Goal: Information Seeking & Learning: Check status

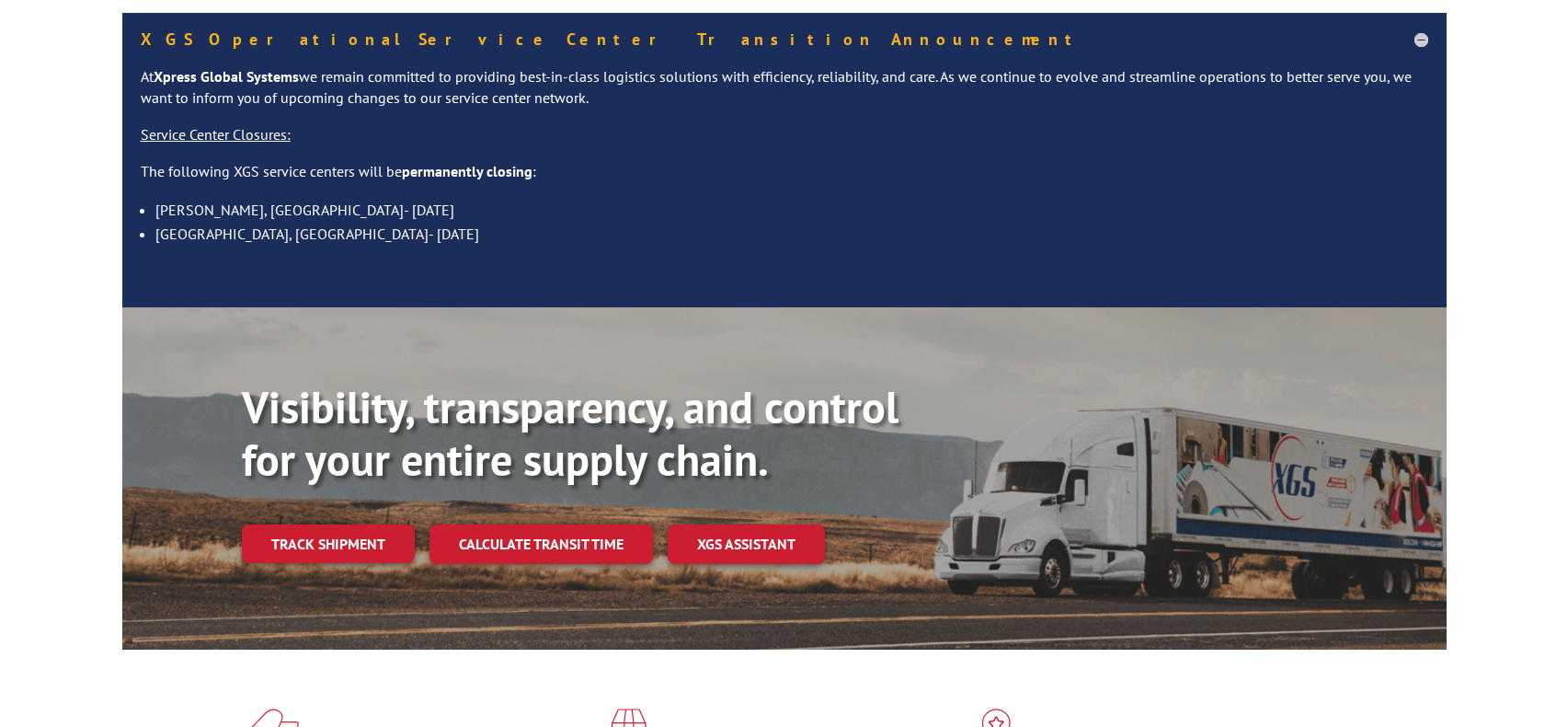
scroll to position [184, 0]
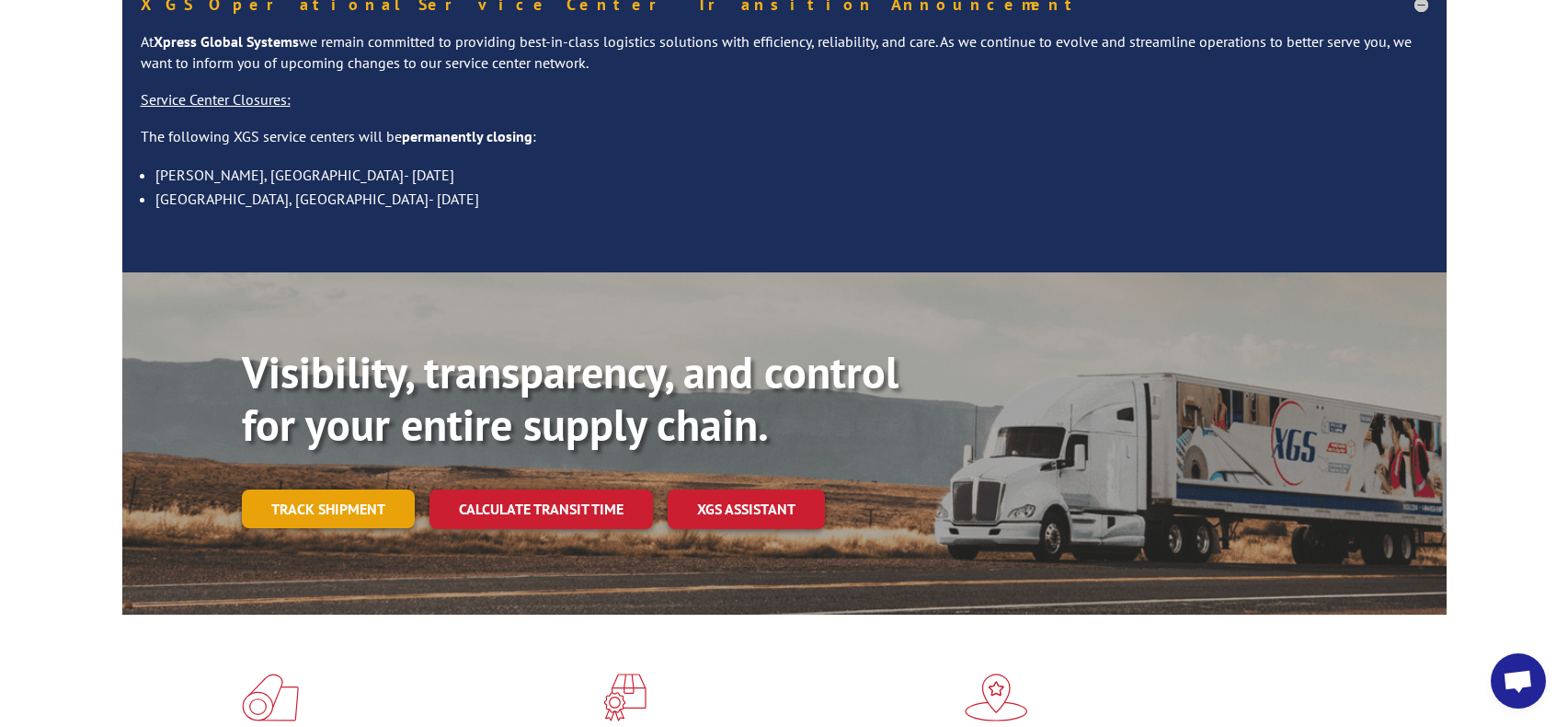
click at [337, 489] on link "Track shipment" at bounding box center [328, 509] width 173 height 39
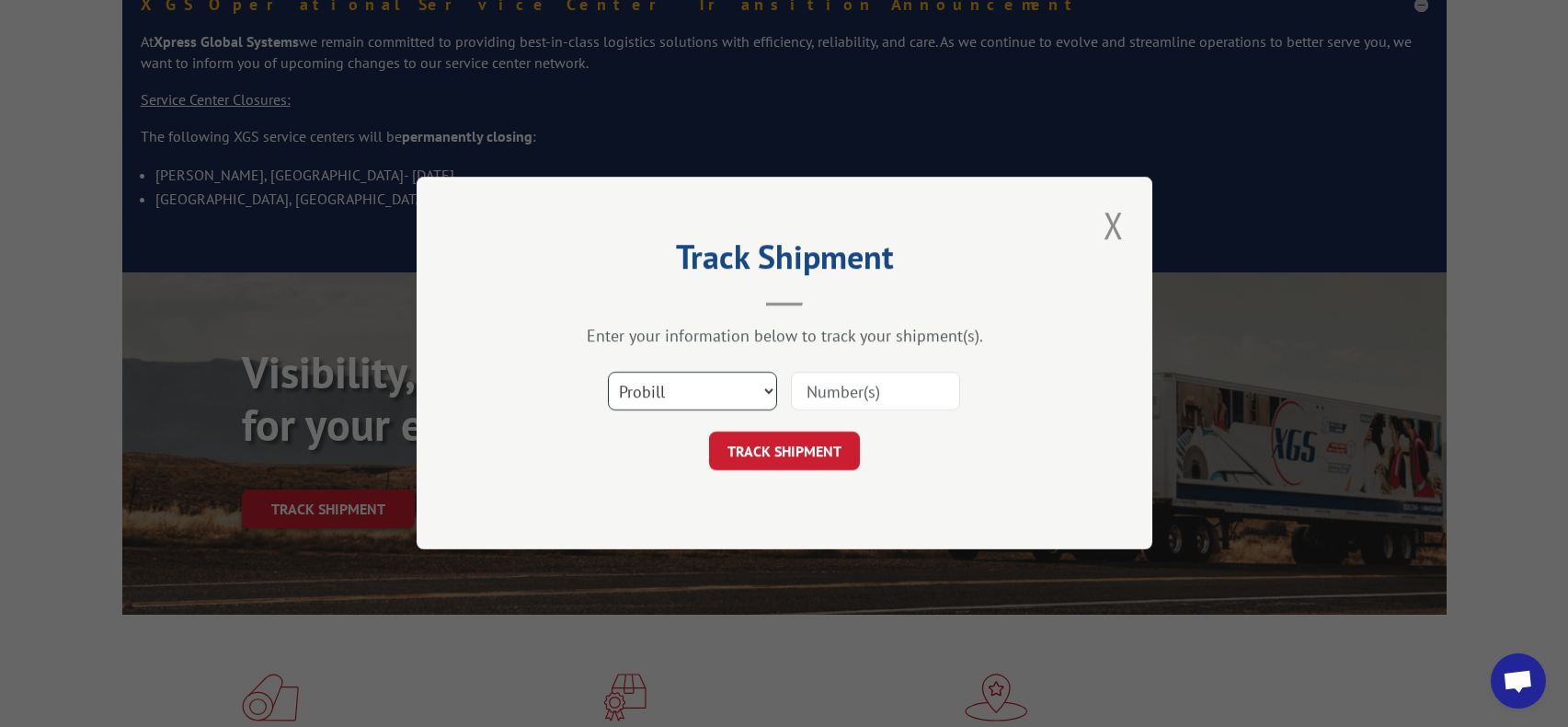
click at [771, 393] on select "Select category... Probill BOL PO" at bounding box center [692, 392] width 169 height 39
select select "bol"
click at [608, 372] on select "Select category... Probill BOL PO" at bounding box center [692, 392] width 169 height 39
drag, startPoint x: 884, startPoint y: 410, endPoint x: 884, endPoint y: 395, distance: 15.0
click at [884, 407] on input at bounding box center [875, 392] width 169 height 39
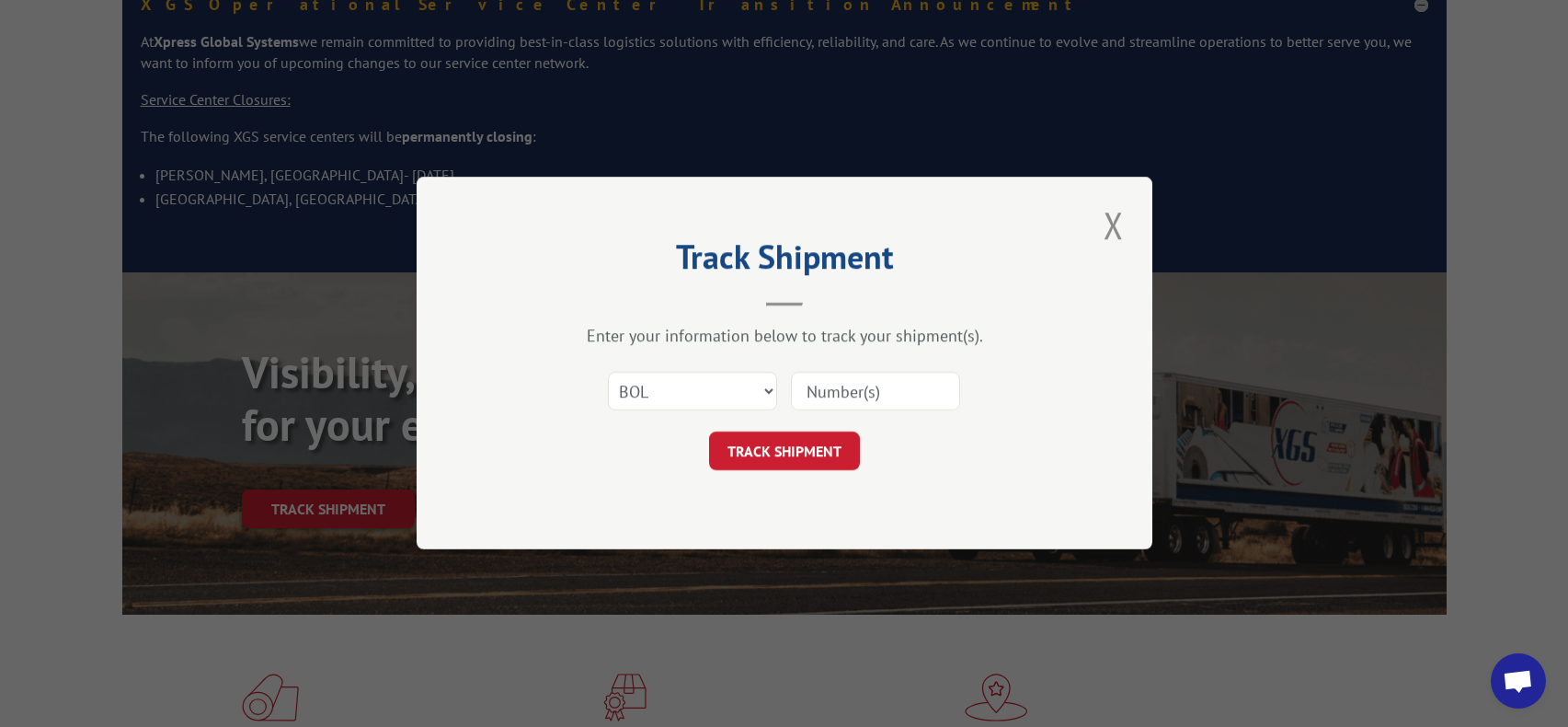
click at [884, 395] on input at bounding box center [875, 392] width 169 height 39
paste input "2825491"
type input "2825491"
click at [847, 435] on button "TRACK SHIPMENT" at bounding box center [785, 451] width 151 height 39
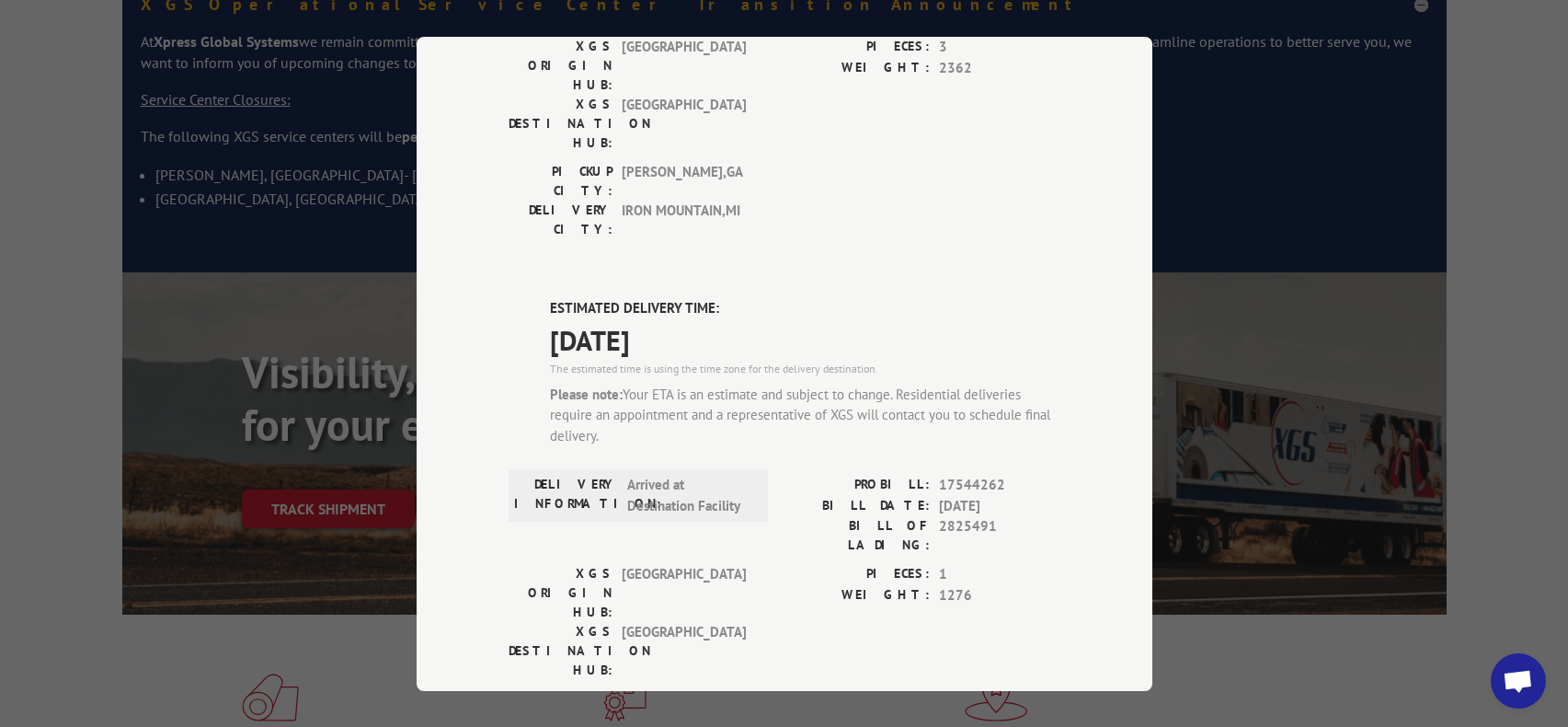
scroll to position [1158, 0]
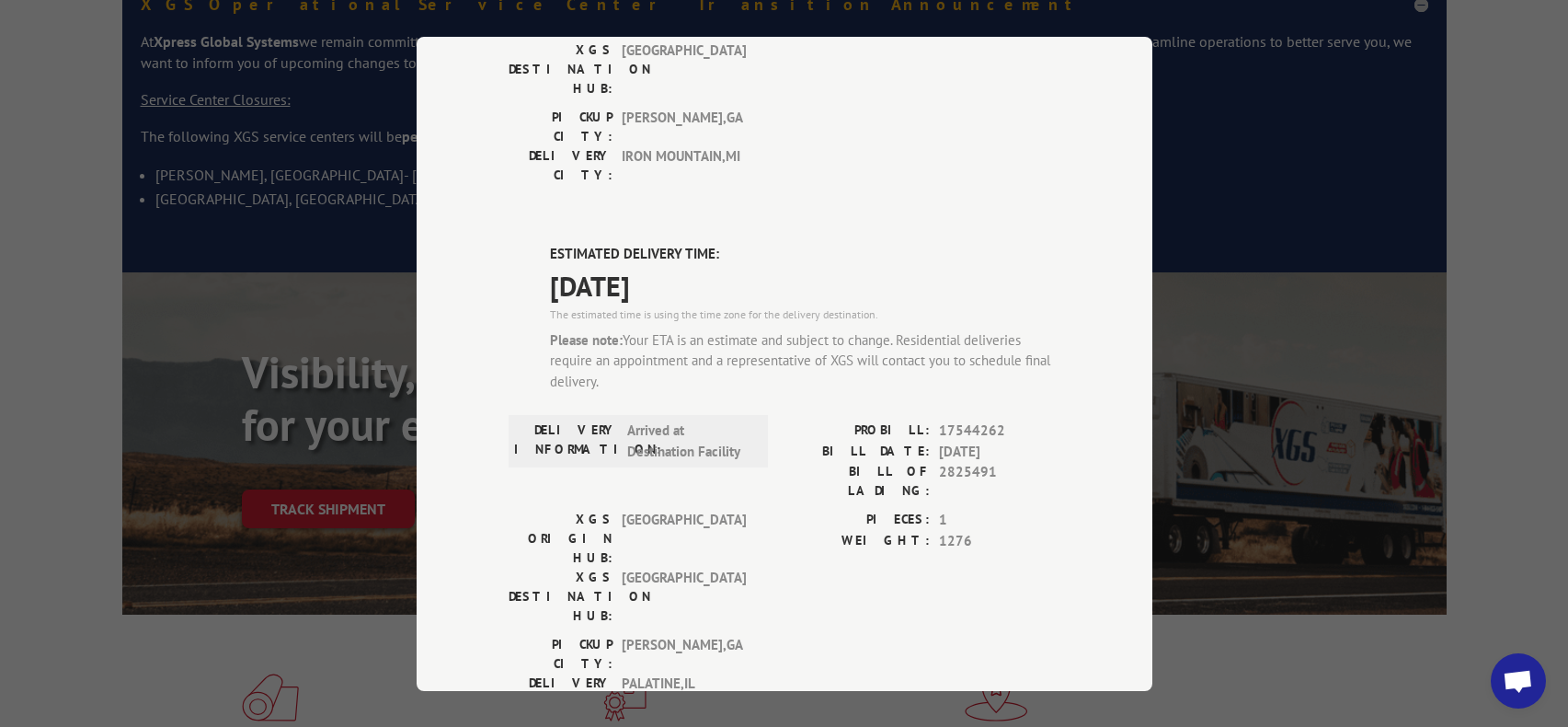
click at [1128, 85] on div "Track Shipment DELIVERED DELIVERY INFORMATION: PROBILL: 9289062 BILL DATE: [DAT…" at bounding box center [784, 364] width 736 height 654
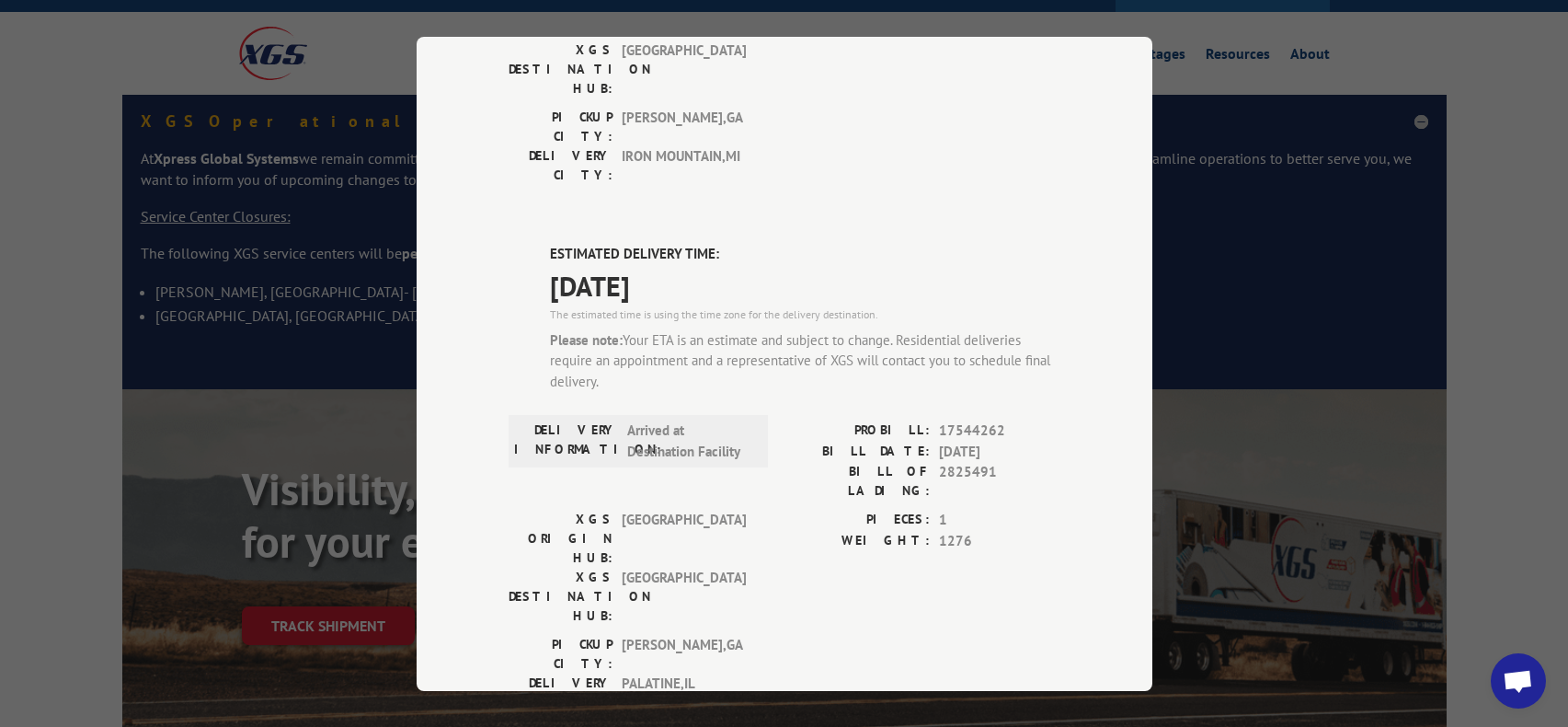
scroll to position [0, 0]
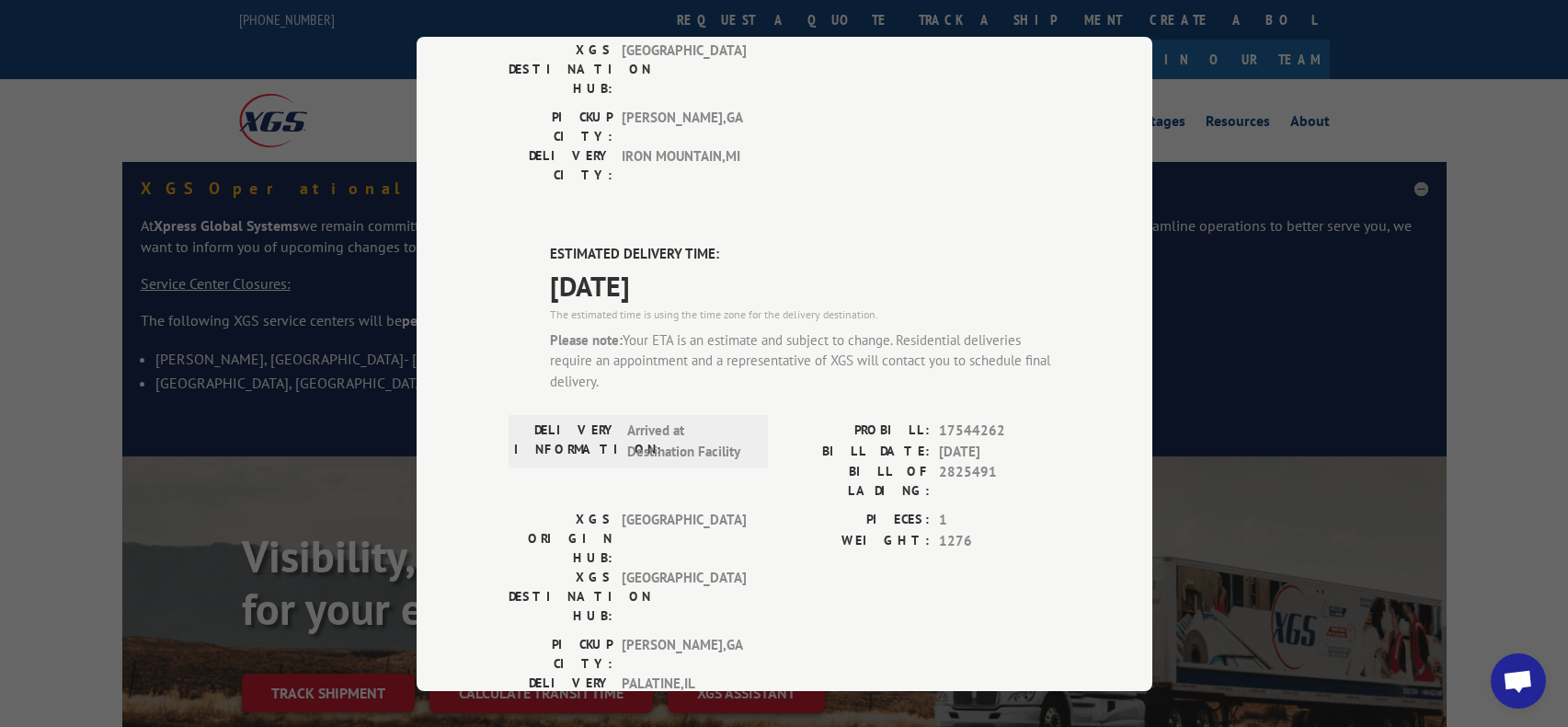
click at [1514, 225] on div "Track Shipment DELIVERED DELIVERY INFORMATION: PROBILL: 9289062 BILL DATE: [DAT…" at bounding box center [784, 364] width 1568 height 727
click at [1428, 213] on div "Track Shipment DELIVERED DELIVERY INFORMATION: PROBILL: 9289062 BILL DATE: [DAT…" at bounding box center [784, 364] width 1568 height 727
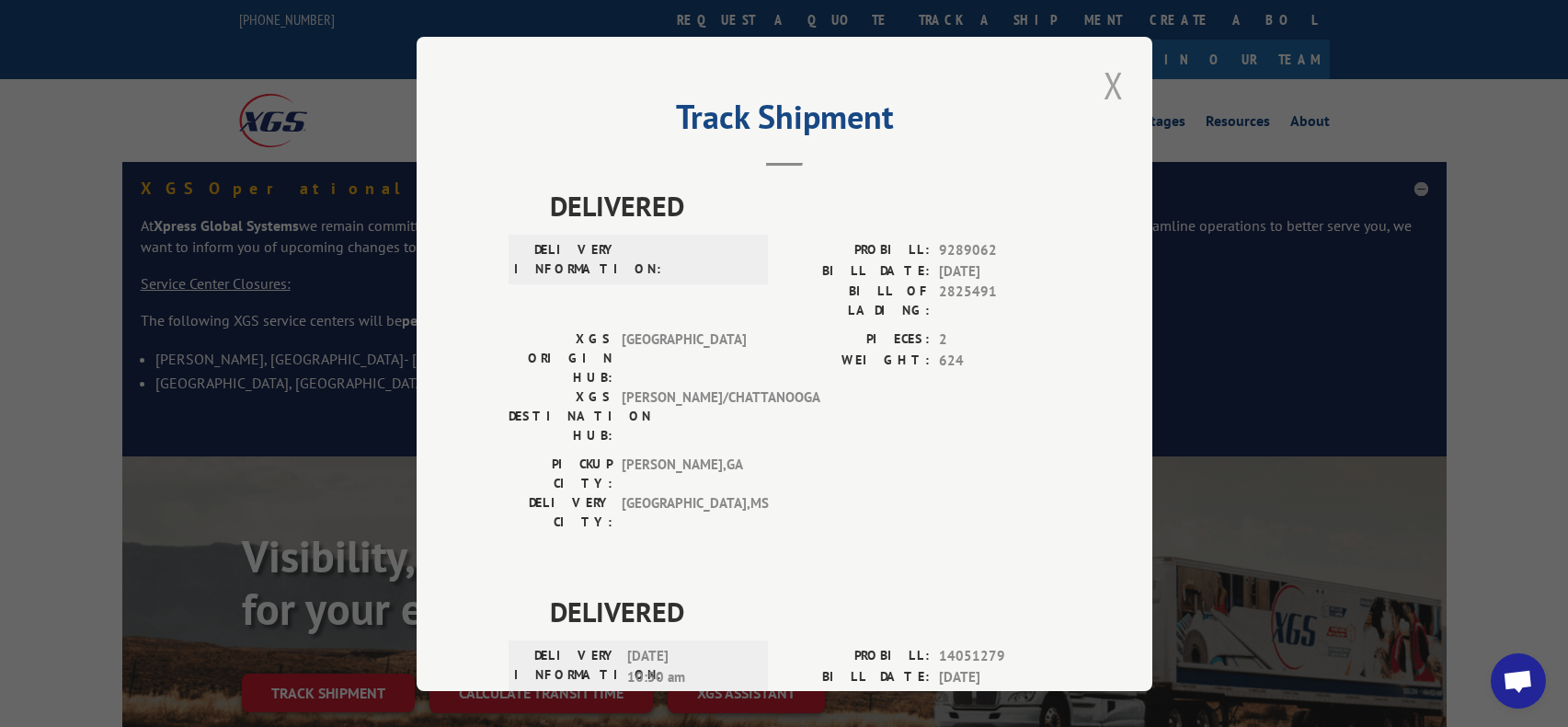
click at [1109, 76] on button "Close modal" at bounding box center [1114, 85] width 31 height 50
